Goal: Check status: Check status

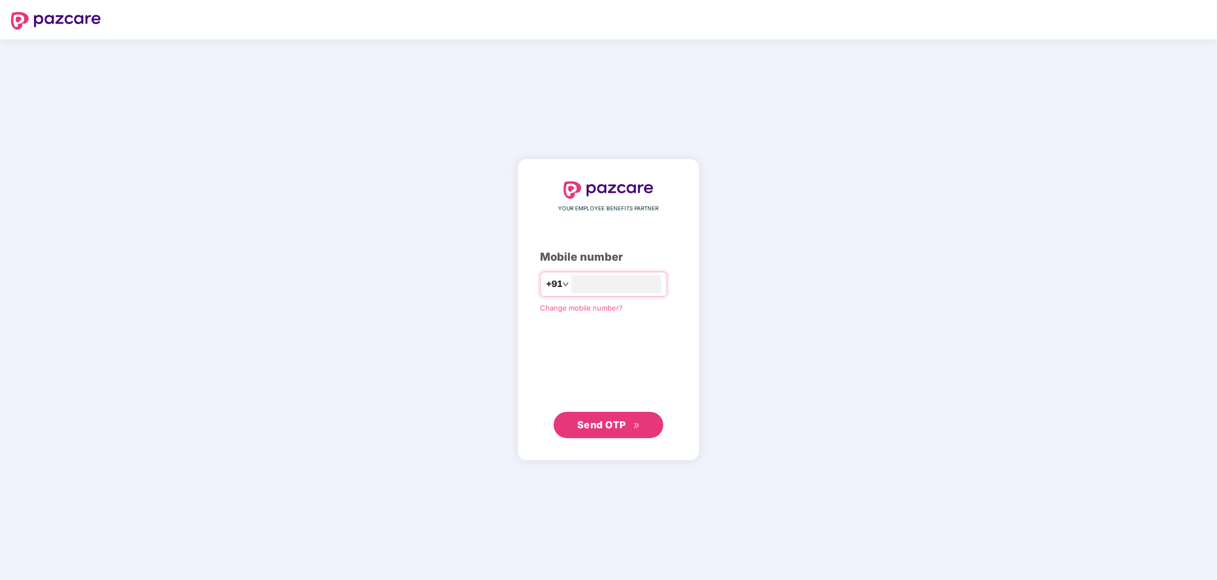
type input "**********"
click at [607, 428] on span "Send OTP" at bounding box center [601, 425] width 49 height 12
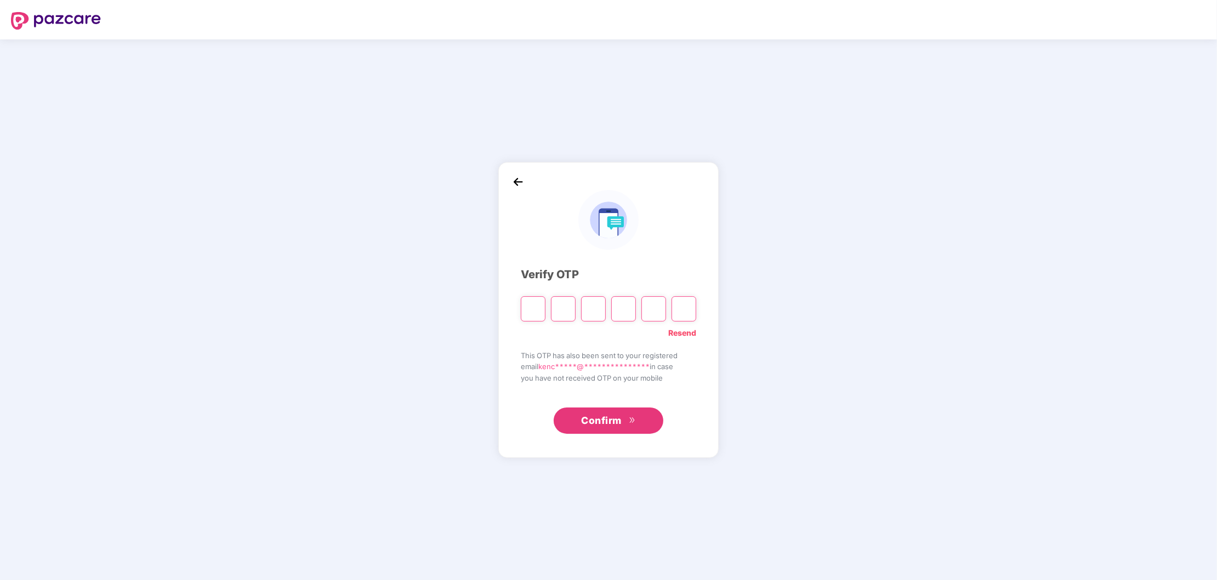
type input "*"
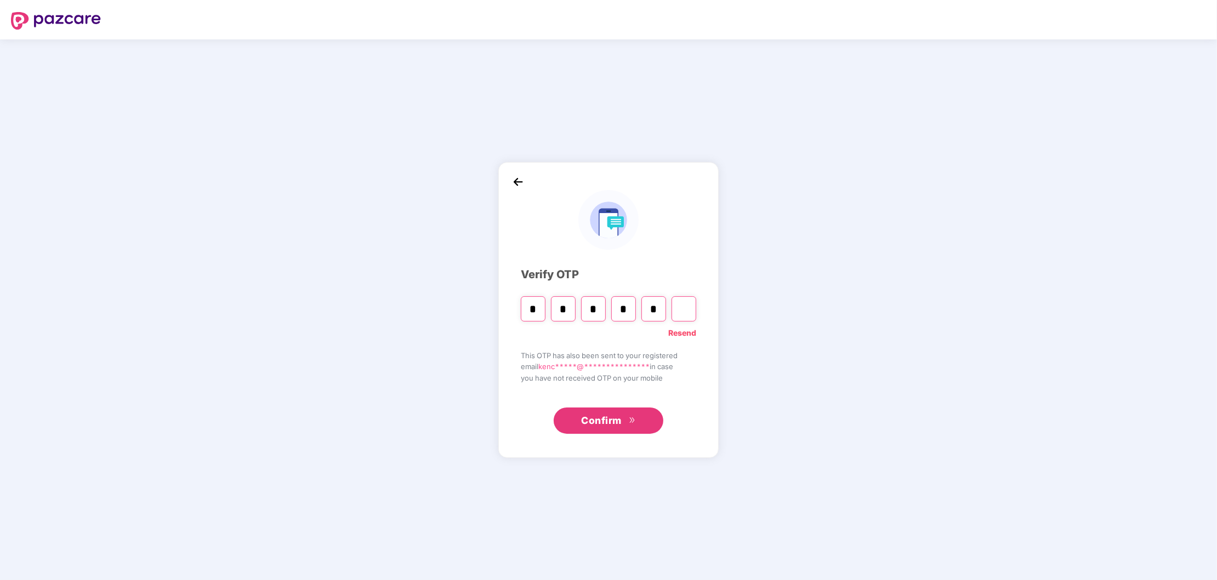
type input "*"
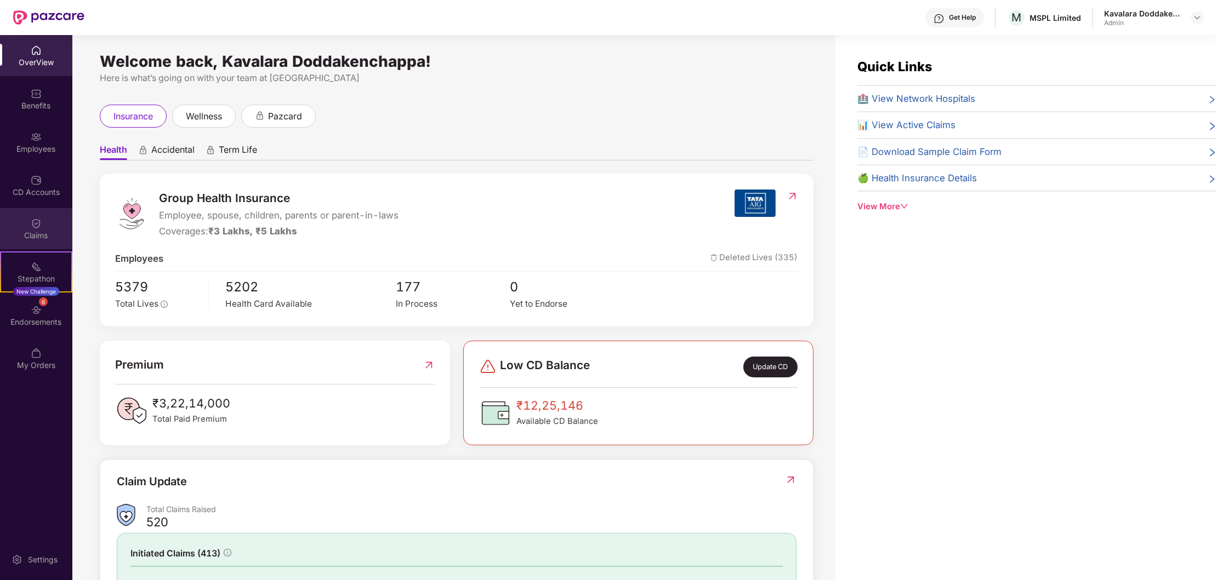
click at [42, 231] on div "Claims" at bounding box center [36, 235] width 72 height 11
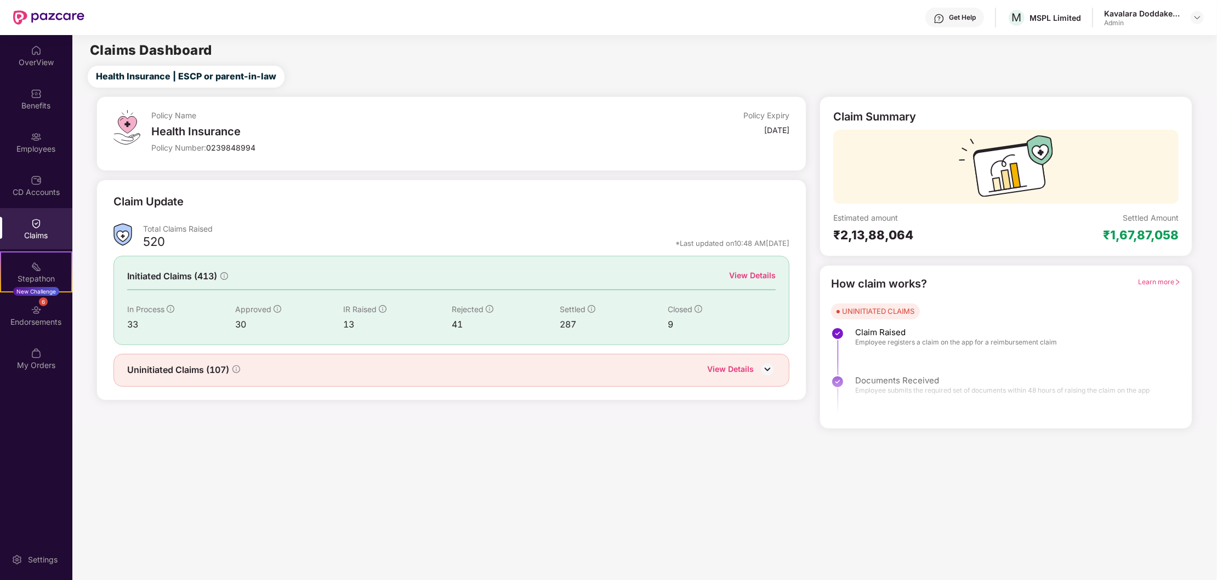
click at [762, 368] on img at bounding box center [767, 369] width 16 height 16
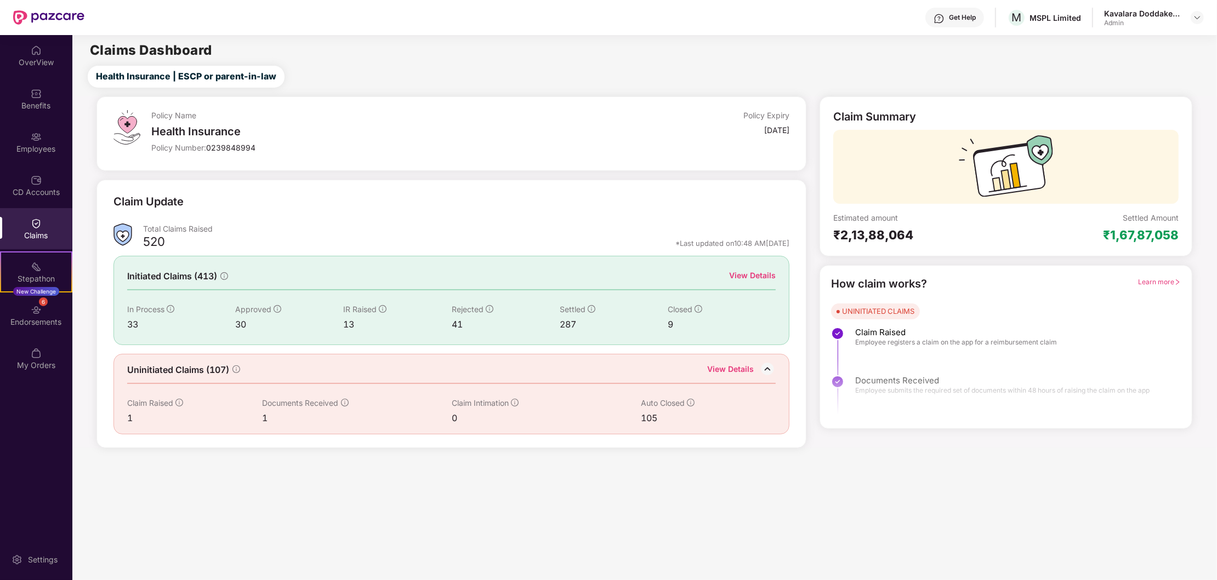
click at [747, 276] on div "View Details" at bounding box center [752, 276] width 47 height 12
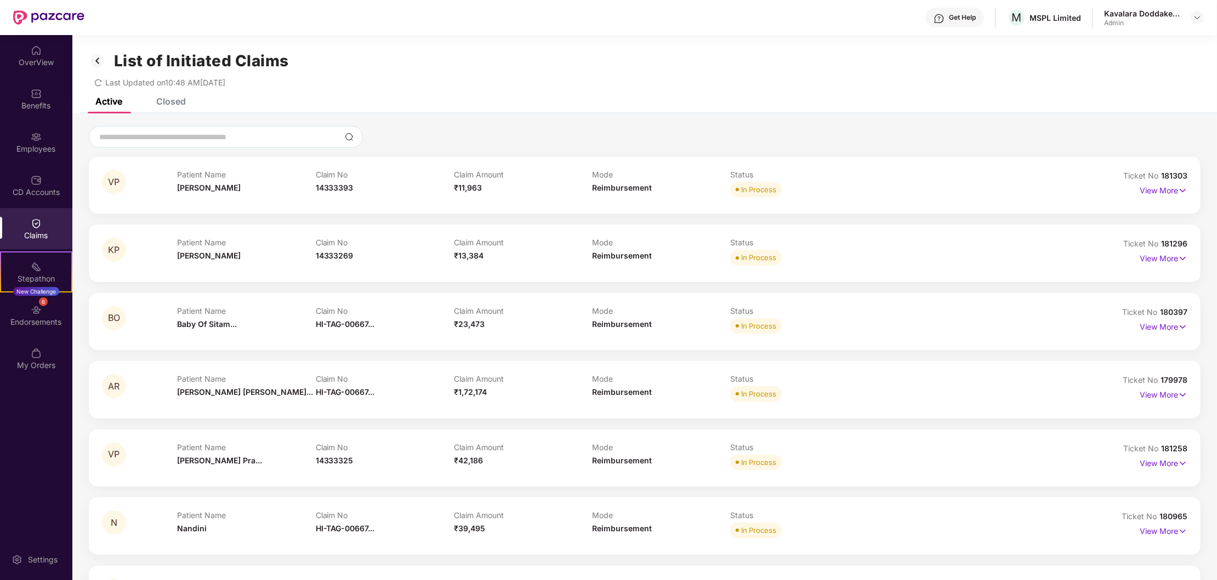
click at [189, 134] on input at bounding box center [219, 138] width 242 height 12
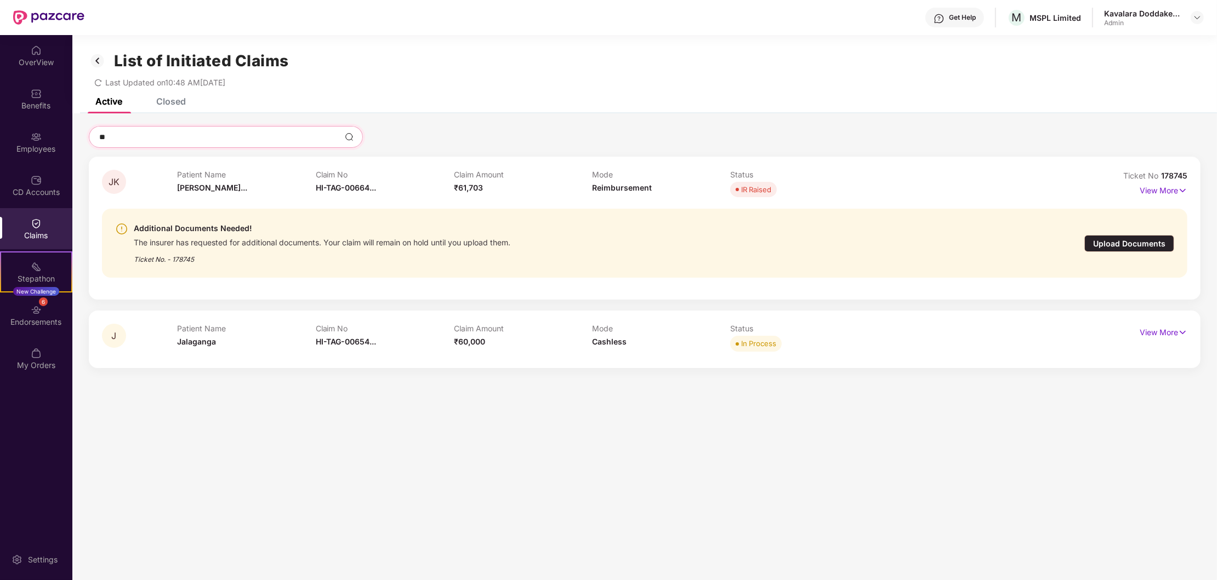
type input "*"
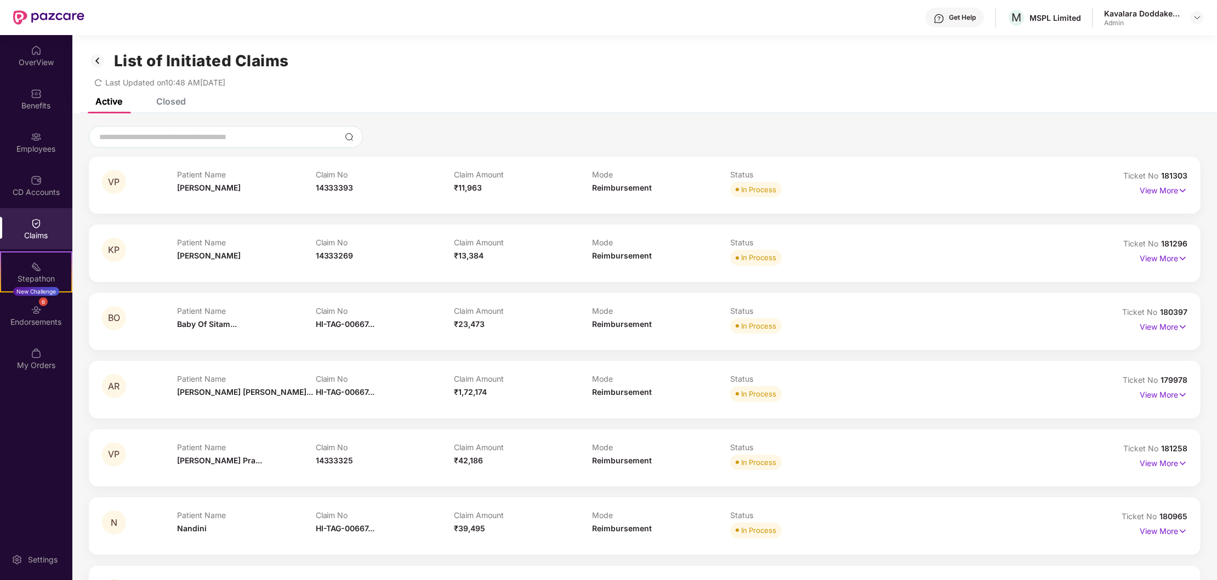
click at [165, 98] on div "Closed" at bounding box center [171, 101] width 30 height 11
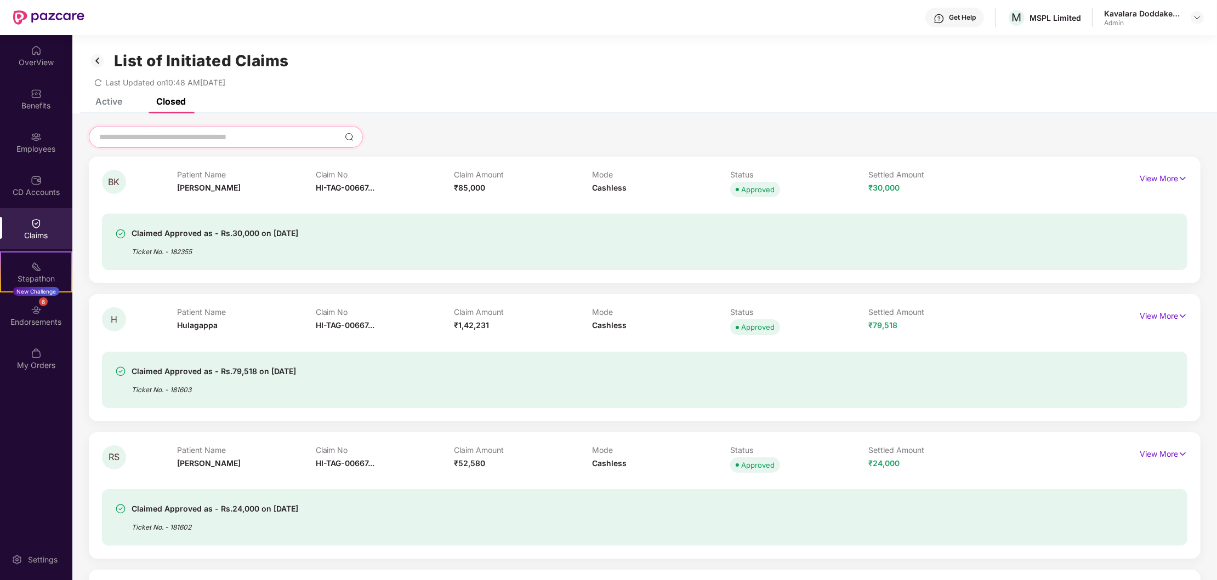
click at [178, 135] on input at bounding box center [219, 138] width 242 height 12
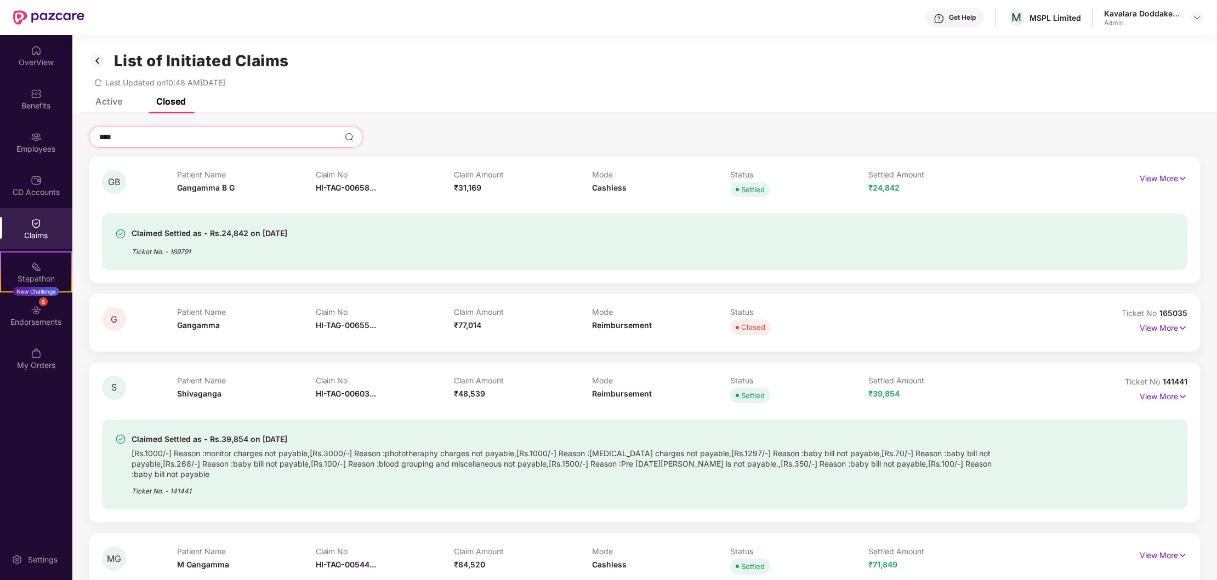
click at [178, 135] on input "****" at bounding box center [219, 138] width 242 height 12
type input "*****"
click at [1181, 332] on img at bounding box center [1182, 328] width 9 height 12
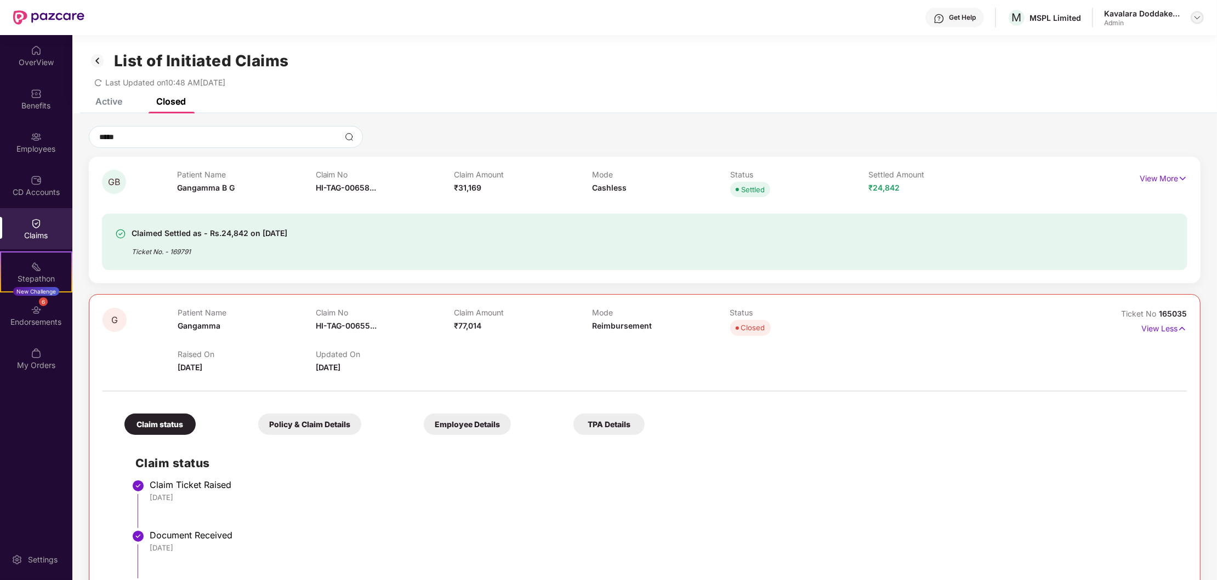
click at [1196, 16] on img at bounding box center [1197, 17] width 9 height 9
click at [1098, 65] on div "Logout" at bounding box center [1145, 64] width 143 height 21
